Goal: Task Accomplishment & Management: Manage account settings

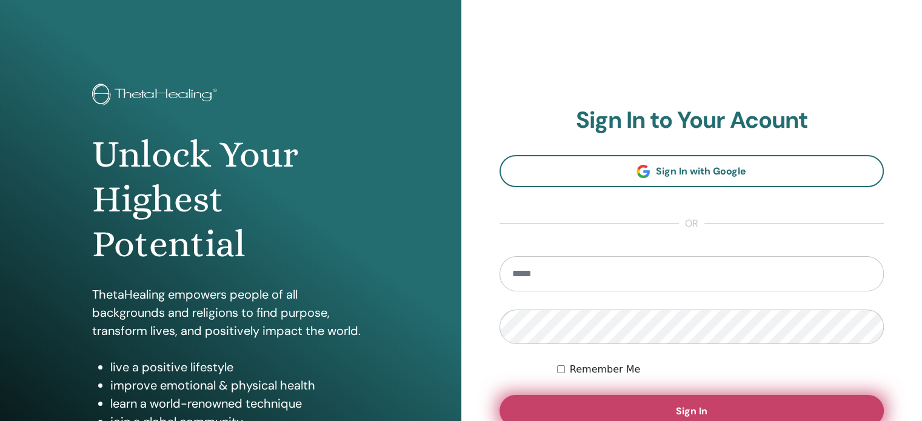
type input "**********"
click at [706, 408] on span "Sign In" at bounding box center [692, 411] width 32 height 13
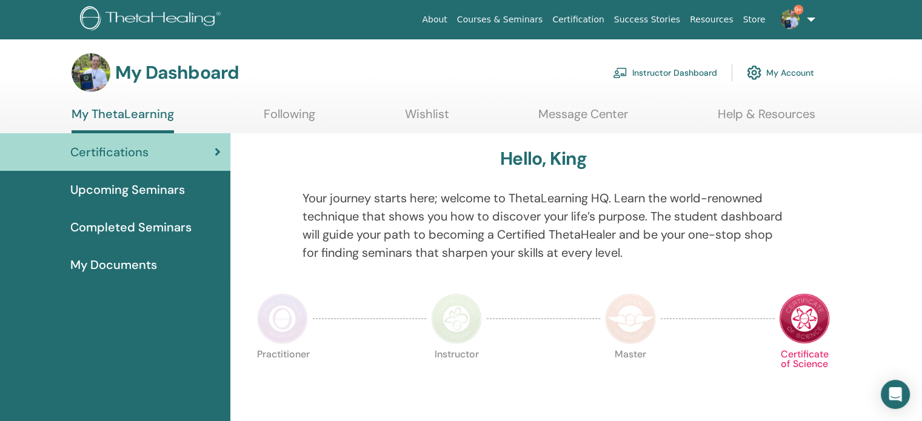
click at [175, 185] on span "Upcoming Seminars" at bounding box center [127, 190] width 115 height 18
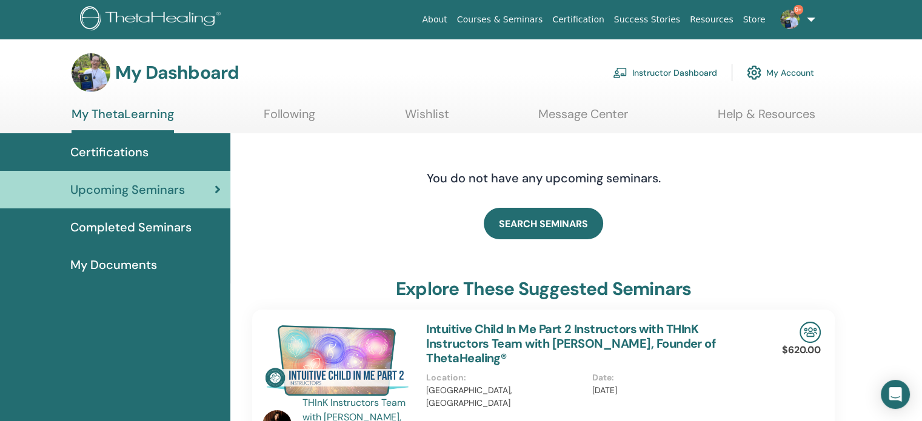
click at [703, 72] on link "Instructor Dashboard" at bounding box center [665, 72] width 104 height 27
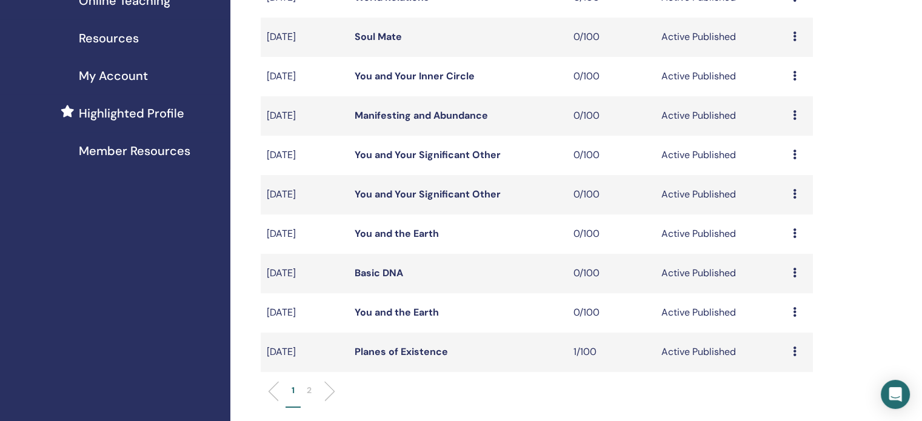
scroll to position [243, 0]
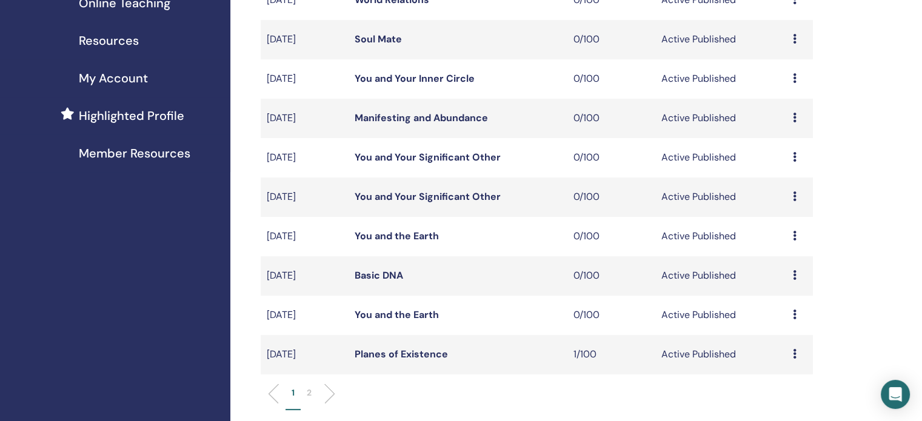
click at [298, 398] on li "1" at bounding box center [293, 399] width 15 height 24
click at [308, 396] on p "2" at bounding box center [309, 393] width 5 height 13
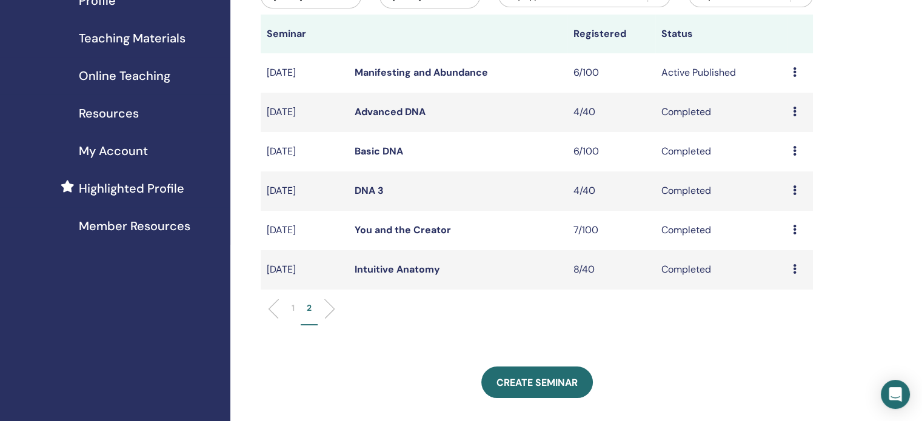
scroll to position [0, 0]
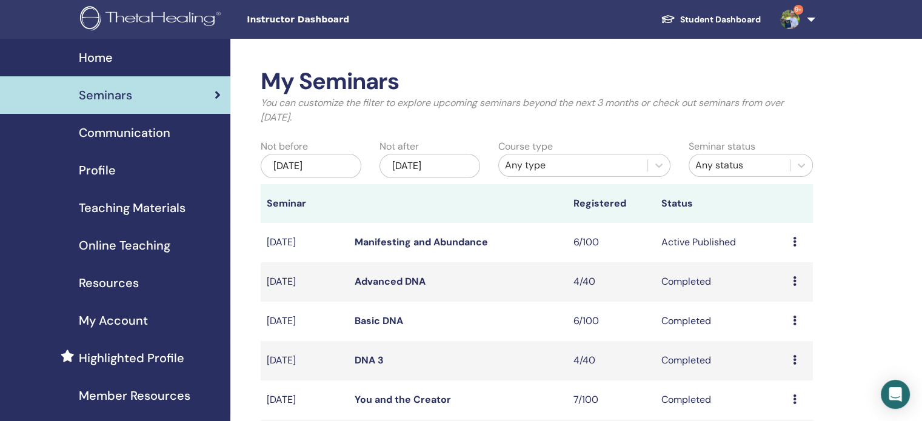
click at [413, 245] on link "Manifesting and Abundance" at bounding box center [421, 242] width 133 height 13
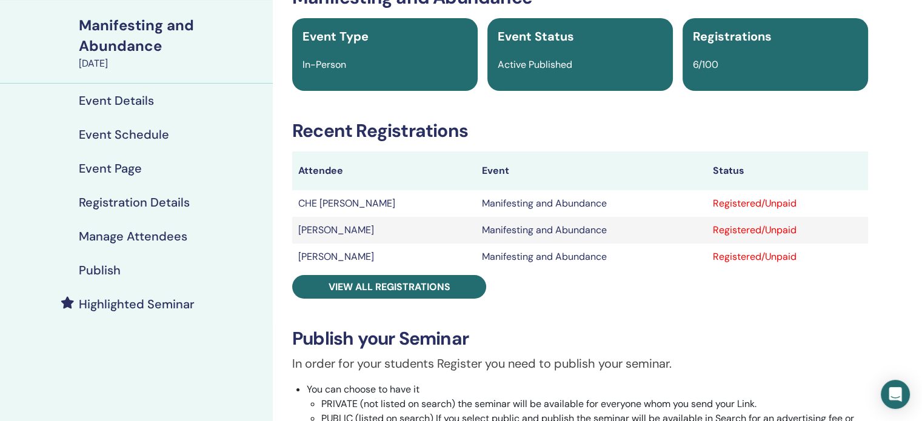
scroll to position [121, 0]
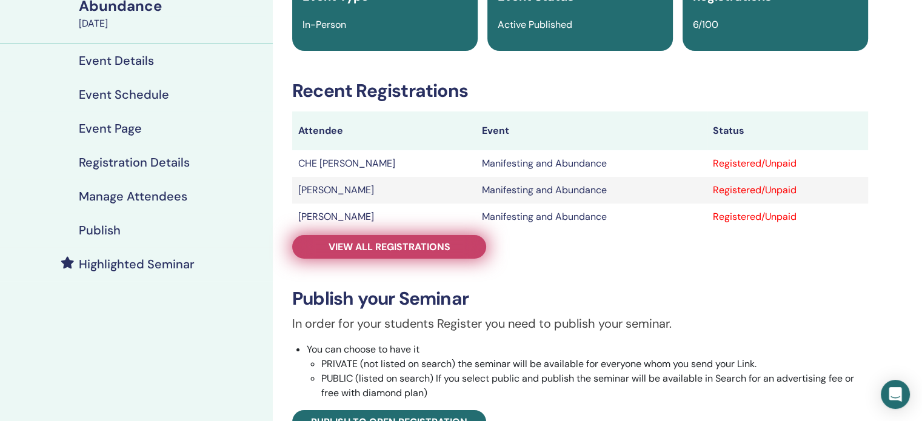
click at [416, 243] on span "View all registrations" at bounding box center [390, 247] width 122 height 13
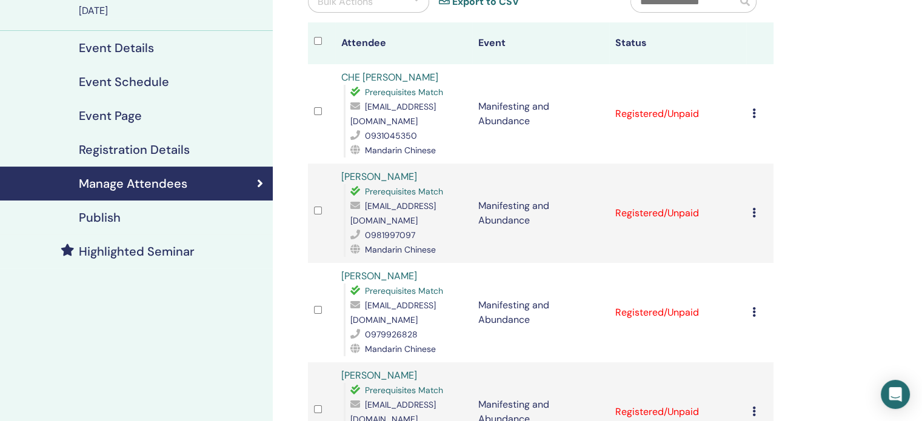
scroll to position [121, 0]
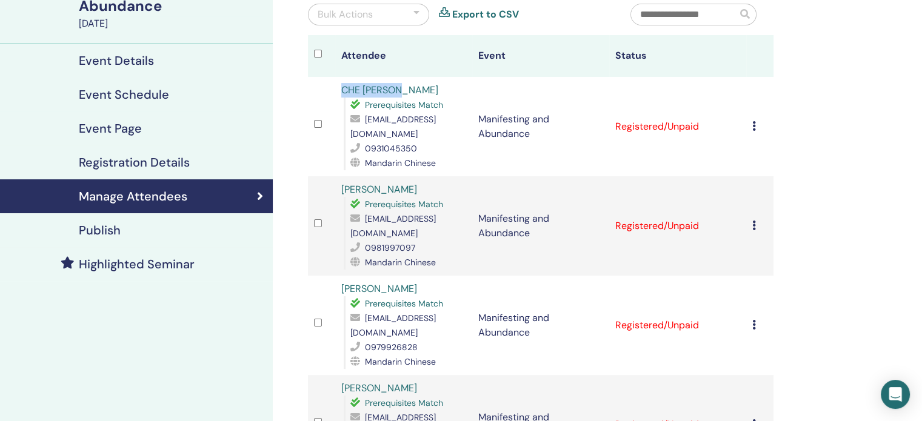
drag, startPoint x: 415, startPoint y: 85, endPoint x: 339, endPoint y: 87, distance: 75.8
click at [339, 87] on td "CHE WEI LEE Prerequisites Match qwertim@gmail.com 0931045350 Mandarin Chinese" at bounding box center [403, 126] width 137 height 99
copy link "CHE [PERSON_NAME]"
drag, startPoint x: 427, startPoint y: 172, endPoint x: 340, endPoint y: 175, distance: 88.0
click at [340, 176] on td "HAN YI WANG Prerequisites Match c04u41125@gmail.com 0981997097 Mandarin Chinese" at bounding box center [403, 225] width 137 height 99
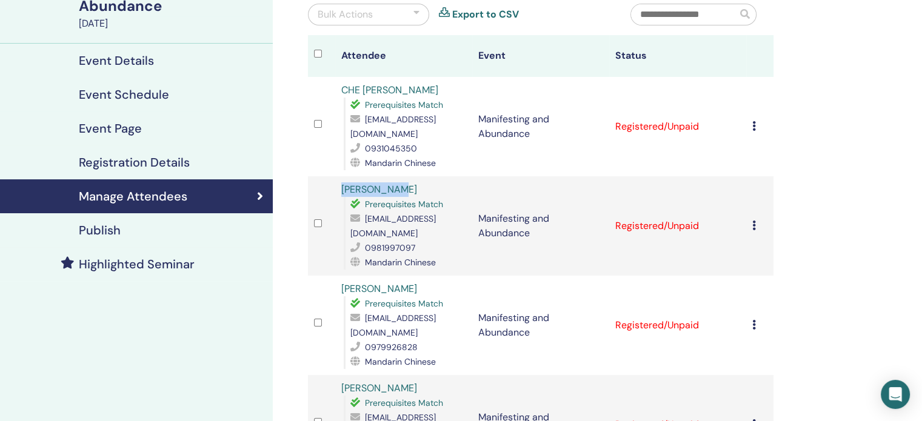
copy link "[PERSON_NAME]"
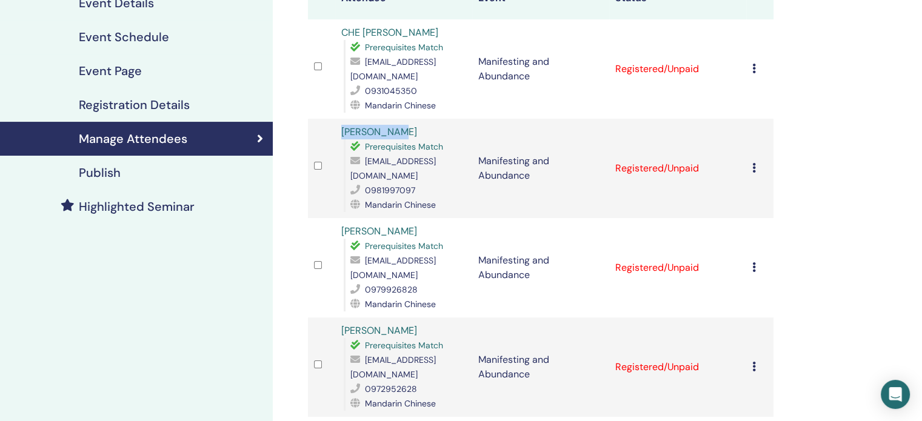
scroll to position [182, 0]
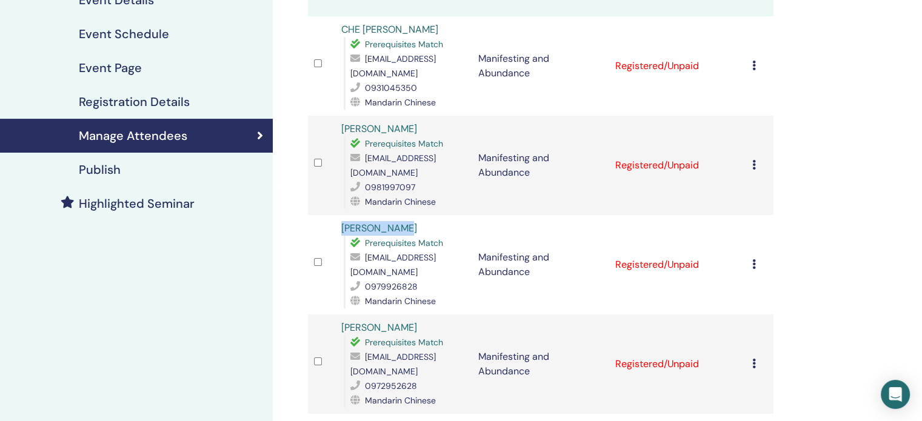
drag, startPoint x: 427, startPoint y: 196, endPoint x: 341, endPoint y: 201, distance: 86.2
click at [341, 221] on div "WAN-LING LIN Prerequisites Match llinda841228@gmail.com 0979926828 Mandarin Chi…" at bounding box center [403, 264] width 125 height 87
copy link "[PERSON_NAME]"
drag, startPoint x: 414, startPoint y: 282, endPoint x: 326, endPoint y: 275, distance: 88.2
click at [326, 315] on tr "YI-LING LAI Prerequisites Match lydiauie@gmail.com 0972952628 Mandarin Chinese …" at bounding box center [541, 364] width 466 height 99
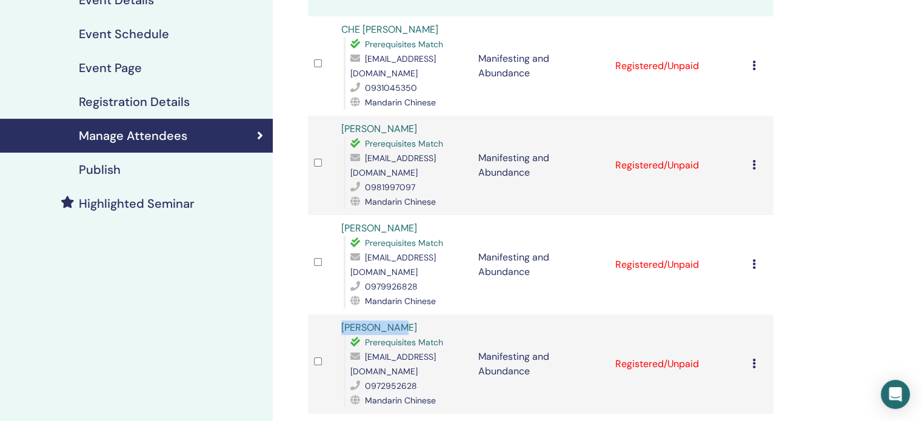
copy tr "[PERSON_NAME]"
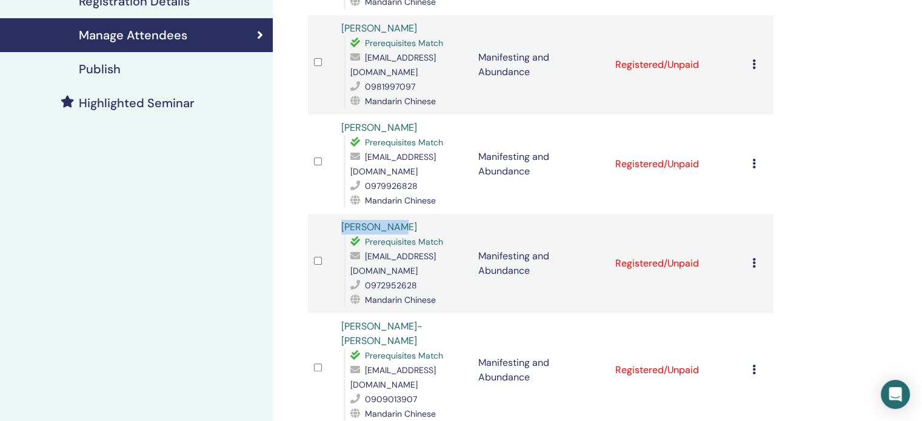
scroll to position [303, 0]
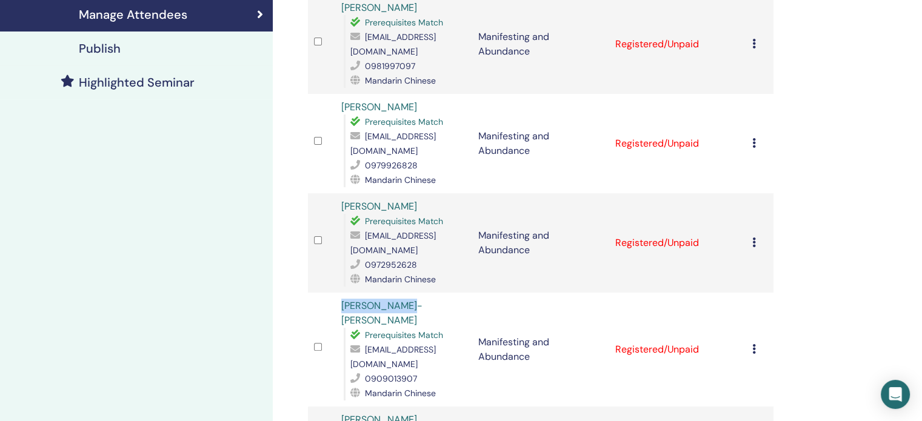
drag, startPoint x: 415, startPoint y: 245, endPoint x: 337, endPoint y: 242, distance: 77.7
click at [337, 293] on td "Chiu-Ping Kuo Prerequisites Match helenaa1125@yahoo.com.tw 0909013907 Mandarin …" at bounding box center [403, 350] width 137 height 114
copy link "[PERSON_NAME]-[PERSON_NAME]"
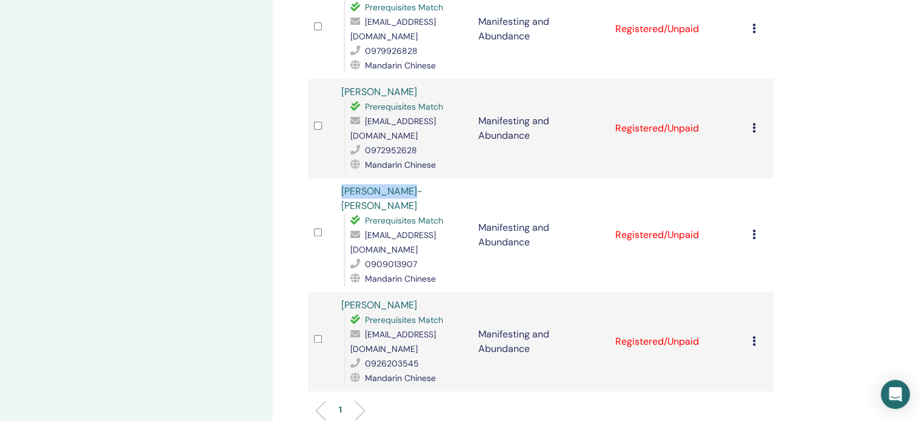
scroll to position [424, 0]
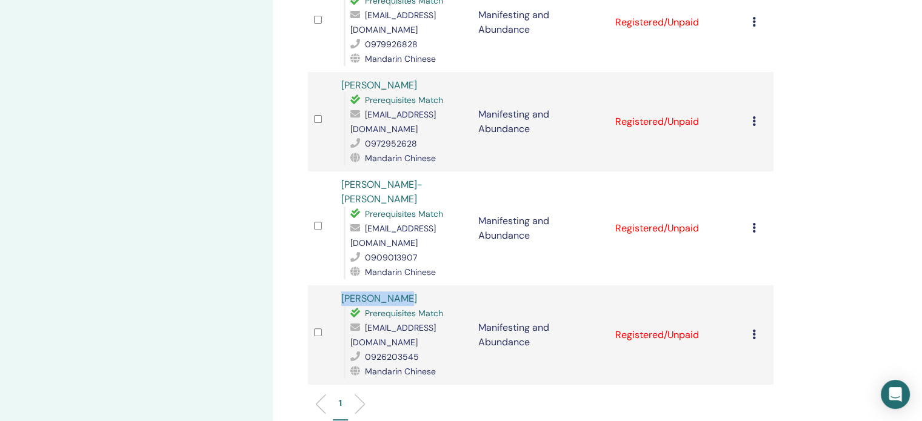
drag, startPoint x: 398, startPoint y: 231, endPoint x: 341, endPoint y: 227, distance: 57.1
click at [341, 292] on div "WEN-HUA TSAI Prerequisites Match girl8068@gmail.com 0926203545 Mandarin Chinese" at bounding box center [403, 335] width 125 height 87
copy link "[PERSON_NAME]"
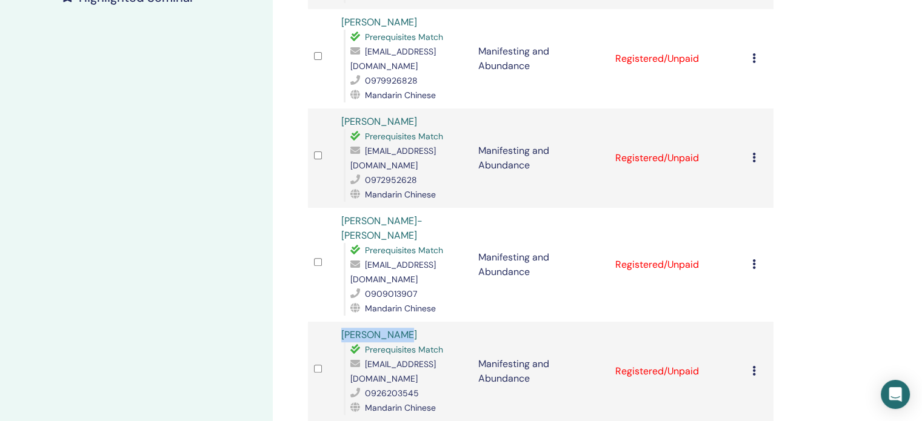
scroll to position [364, 0]
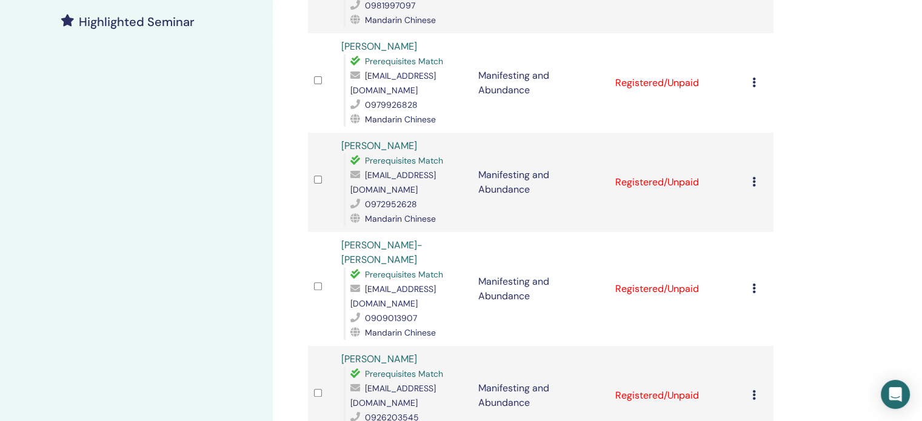
click at [888, 230] on div "My Seminars Manifesting and Abundance October 04, 2025 Event Details Event Sche…" at bounding box center [461, 169] width 922 height 988
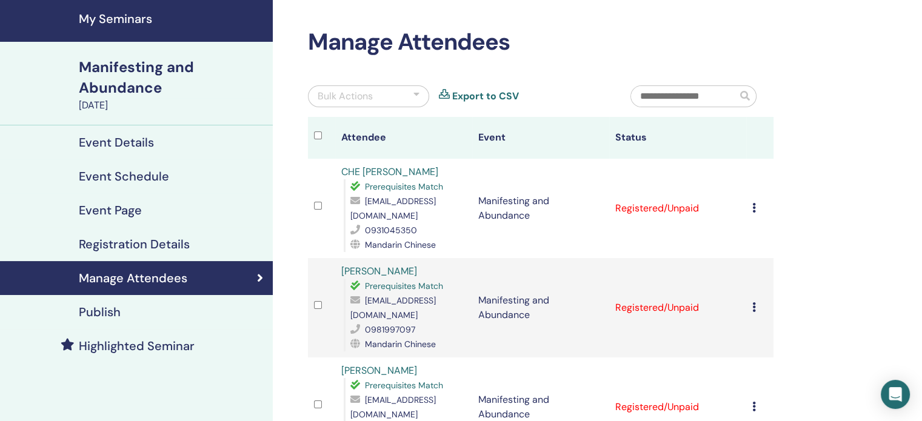
scroll to position [19, 0]
